Goal: Complete application form

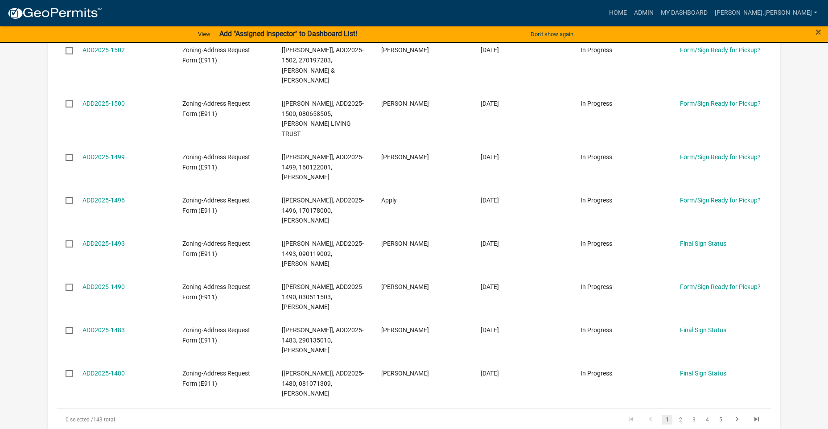
scroll to position [446, 0]
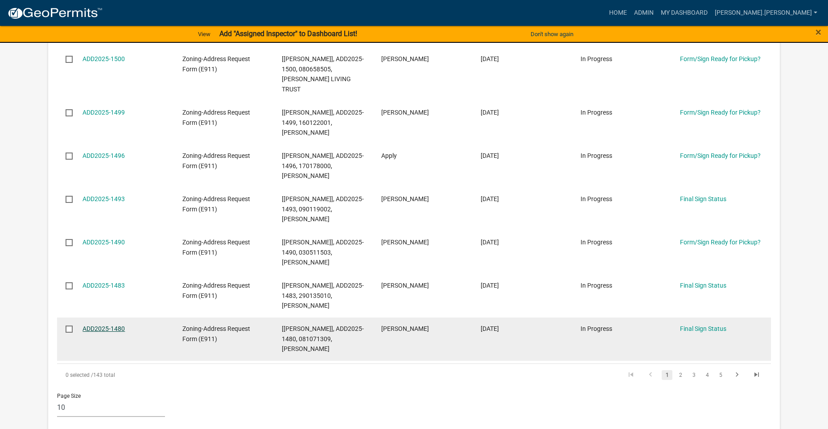
click at [120, 325] on link "ADD2025-1480" at bounding box center [103, 328] width 42 height 7
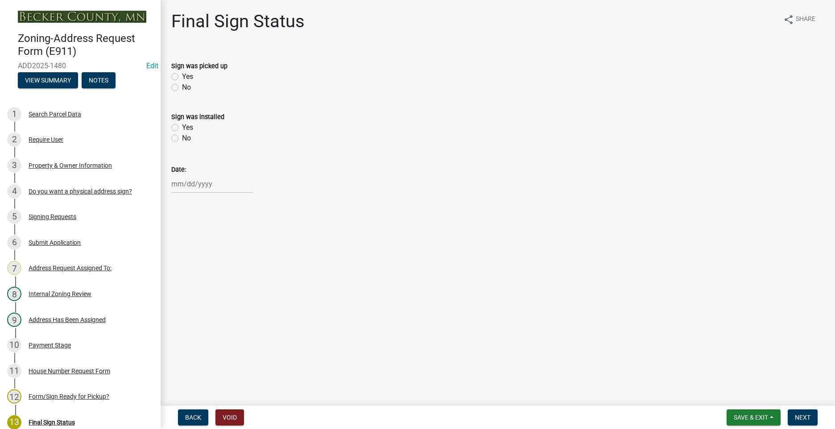
click at [182, 75] on label "Yes" at bounding box center [187, 76] width 11 height 11
click at [182, 75] on input "Yes" at bounding box center [185, 74] width 6 height 6
radio input "true"
click at [194, 185] on div at bounding box center [212, 184] width 82 height 18
select select "8"
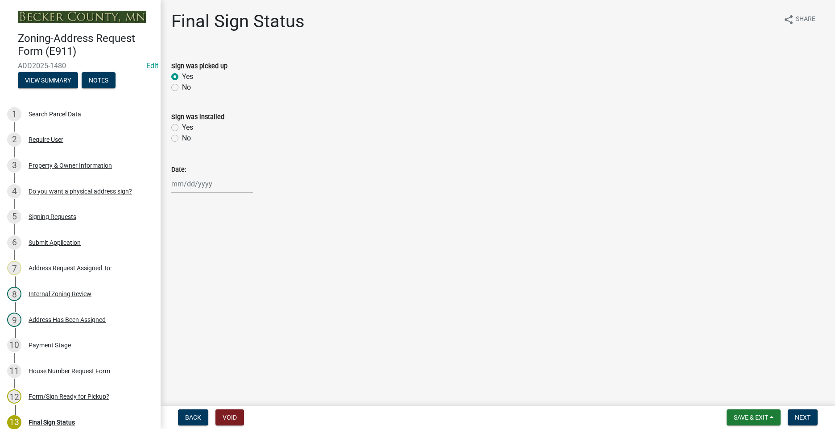
select select "2025"
click at [241, 258] on div "15" at bounding box center [237, 260] width 14 height 14
type input "[DATE]"
click at [796, 419] on span "Next" at bounding box center [803, 417] width 16 height 7
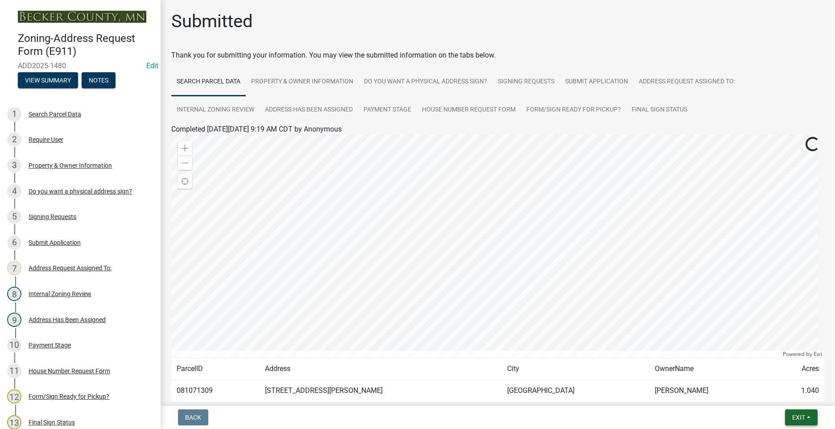
click at [809, 419] on button "Exit" at bounding box center [801, 417] width 33 height 16
click at [772, 393] on button "Save & Exit" at bounding box center [781, 393] width 71 height 21
